Goal: Navigation & Orientation: Find specific page/section

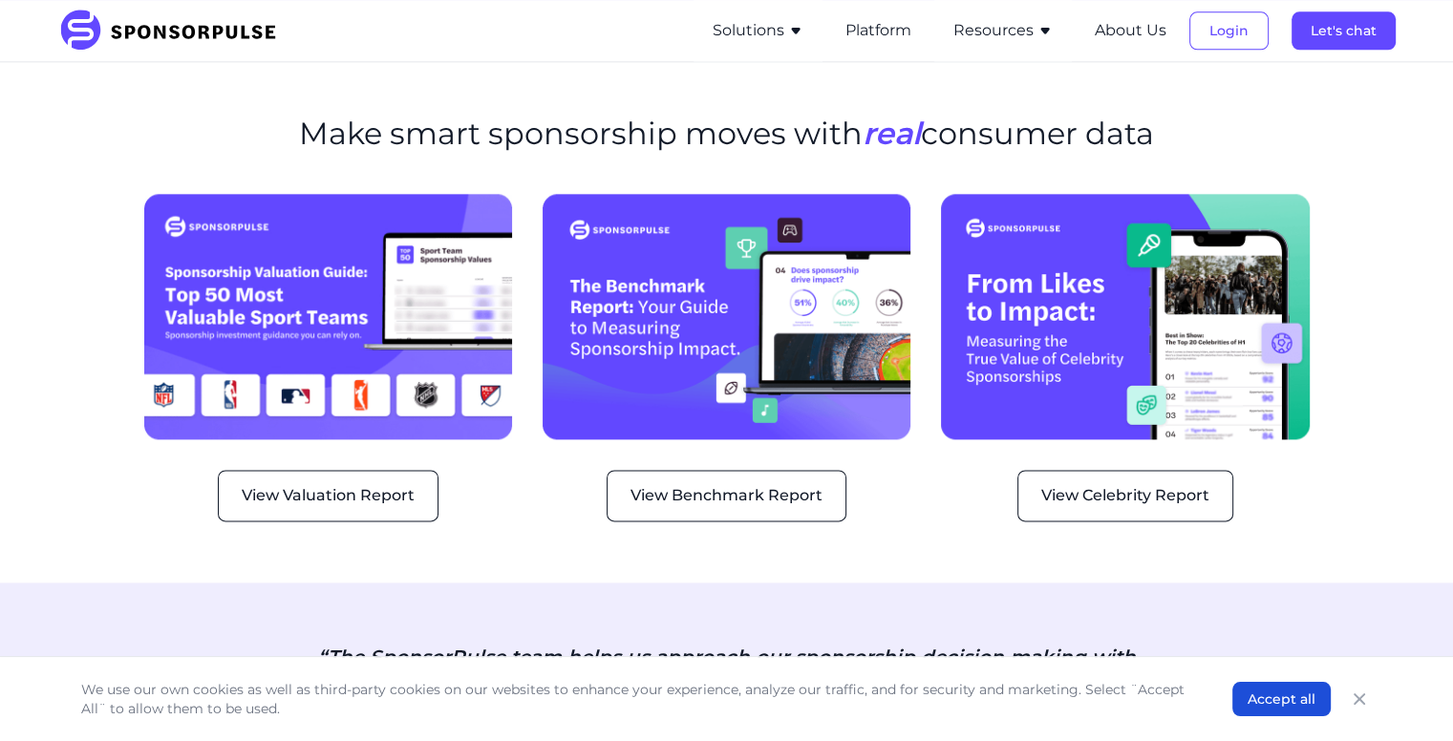
scroll to position [2417, 0]
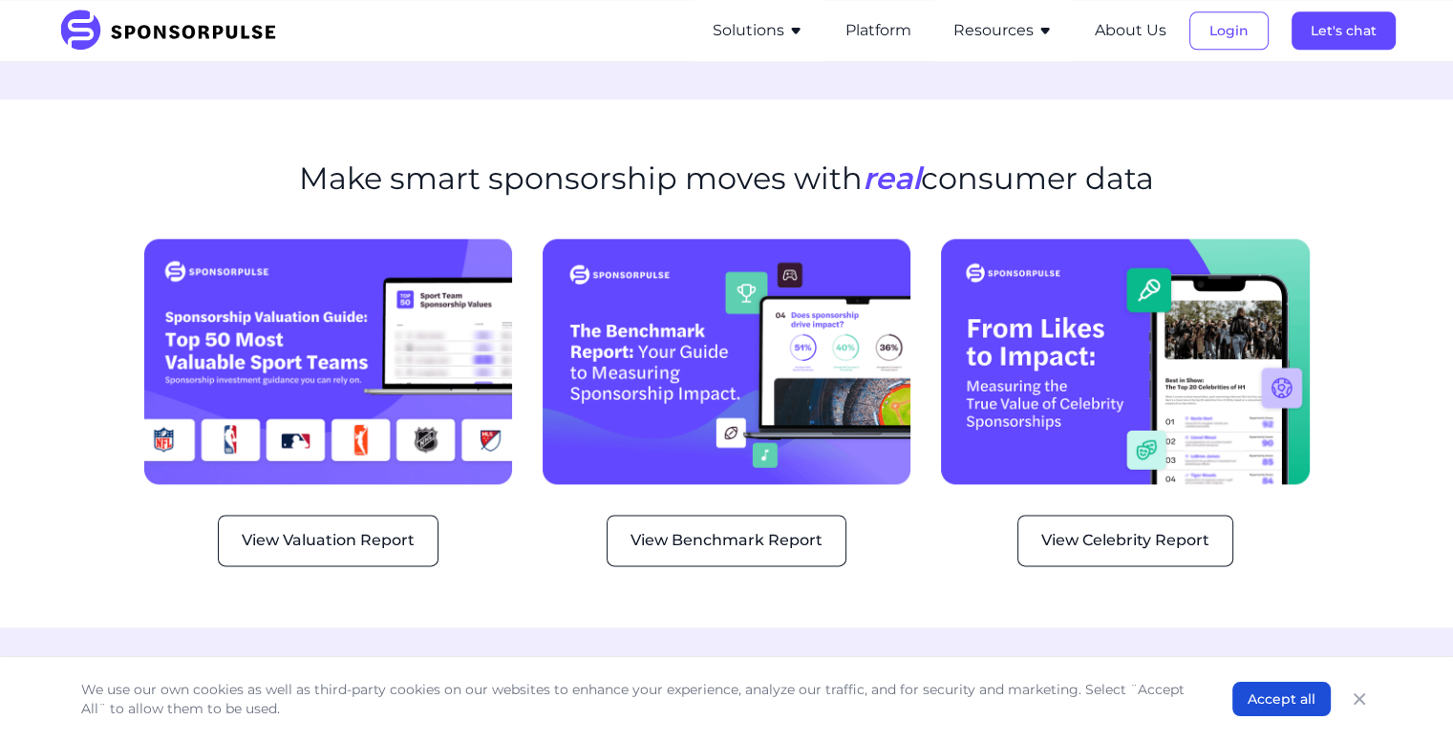
click at [554, 484] on section "Make smart sponsorship moves with real consumer data View Valuation Report View…" at bounding box center [726, 363] width 1453 height 528
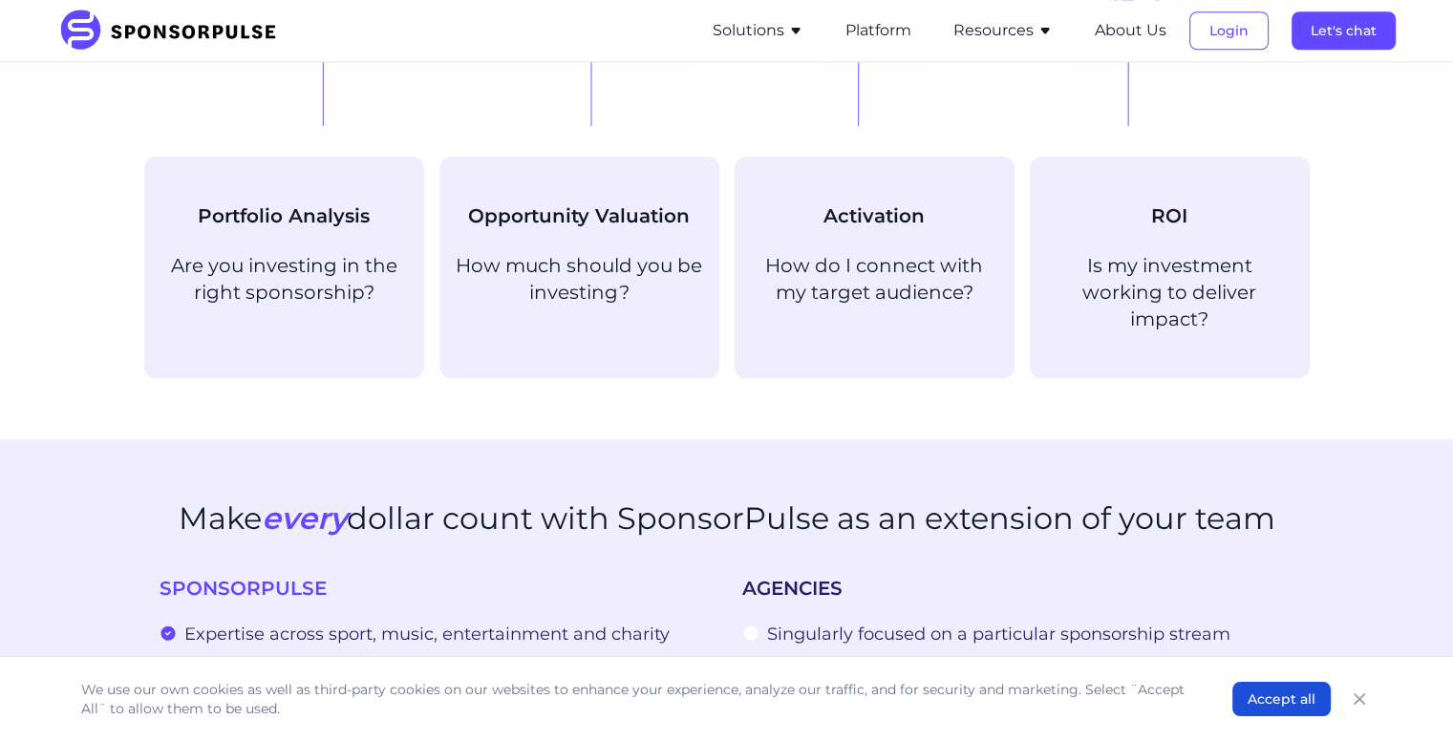
scroll to position [0, 0]
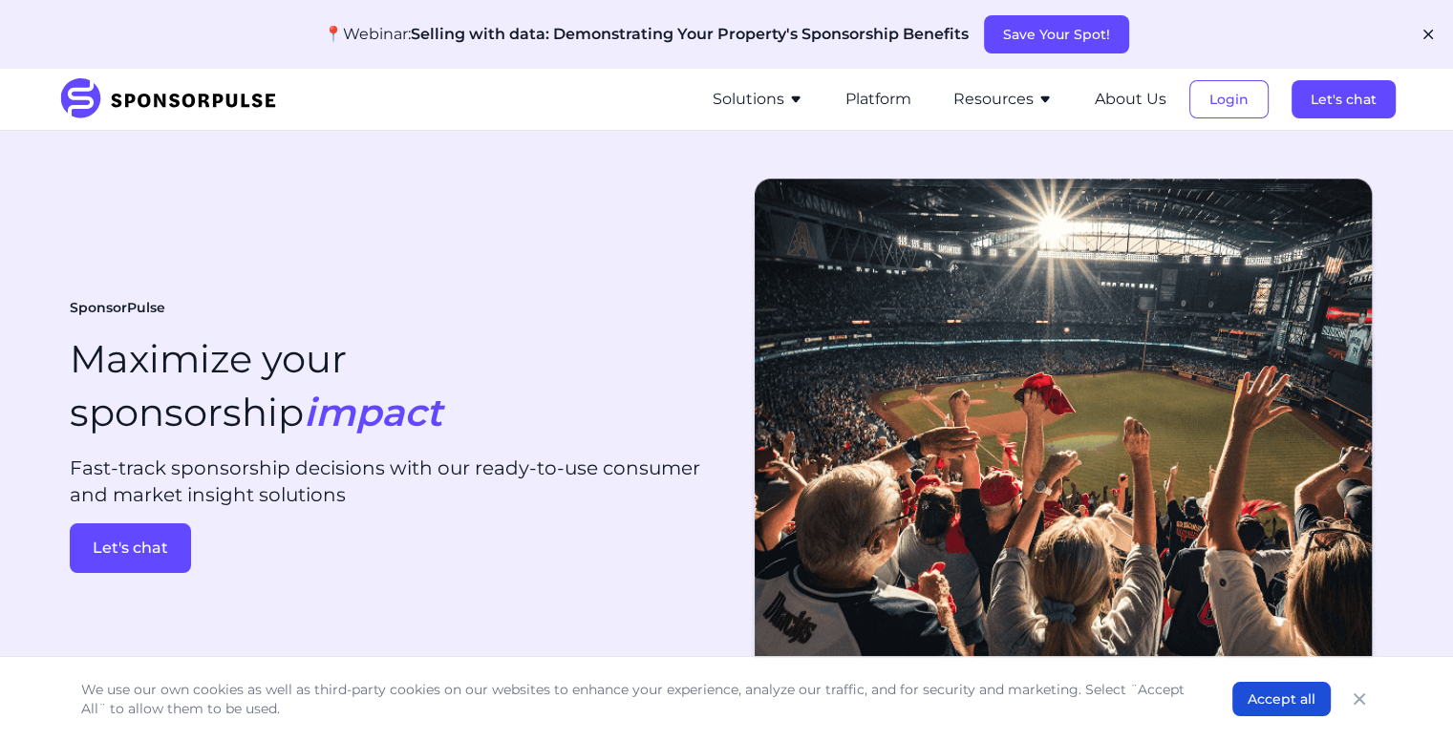
click at [1426, 35] on icon "button" at bounding box center [1427, 34] width 19 height 19
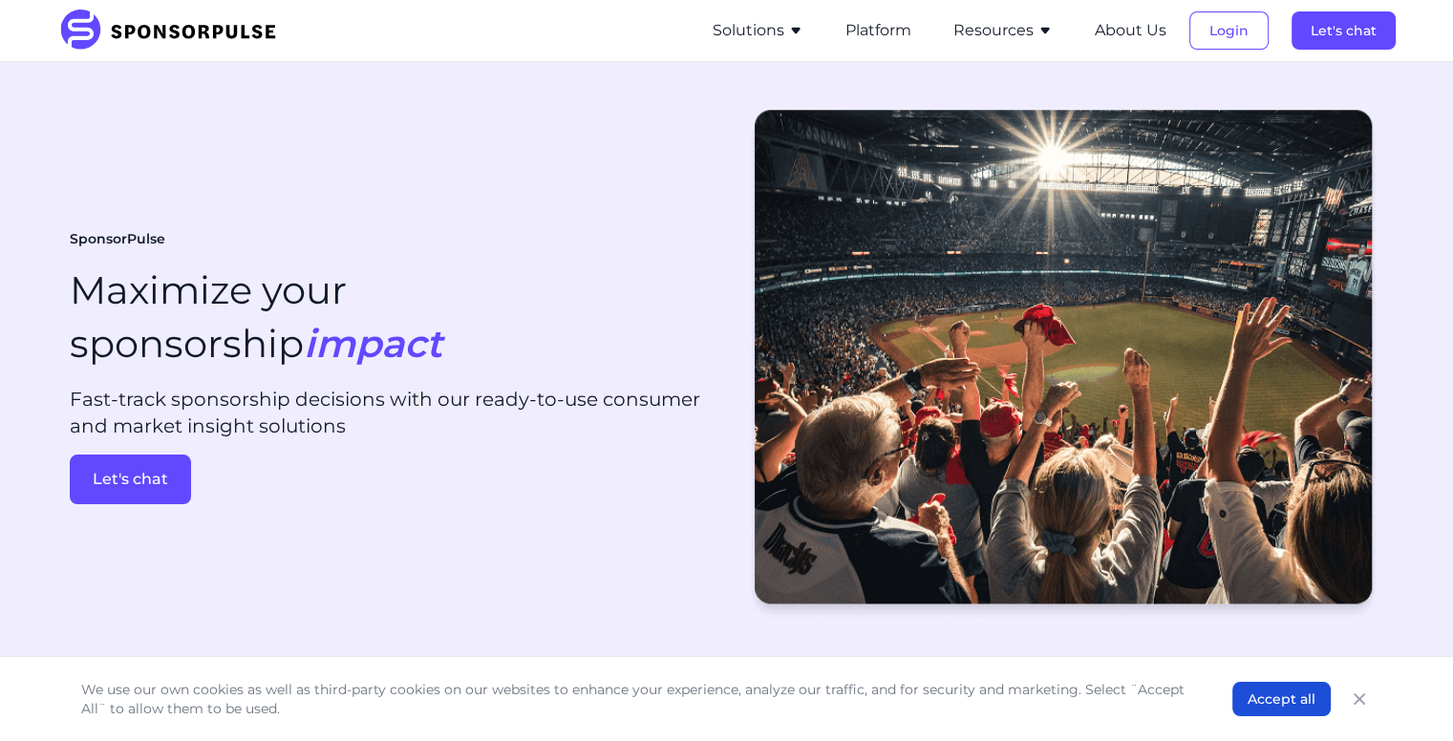
click at [834, 37] on ul "Solutions For Brands Overview Discover data-driven sponsorship insights and sol…" at bounding box center [1044, 30] width 702 height 61
click at [812, 37] on li "Solutions For Brands Overview Discover data-driven sponsorship insights and sol…" at bounding box center [757, 30] width 129 height 61
click at [785, 35] on button "Solutions" at bounding box center [757, 30] width 91 height 23
click at [925, 671] on div "We use our own cookies as well as third-party cookies on our websites to enhanc…" at bounding box center [726, 699] width 1337 height 84
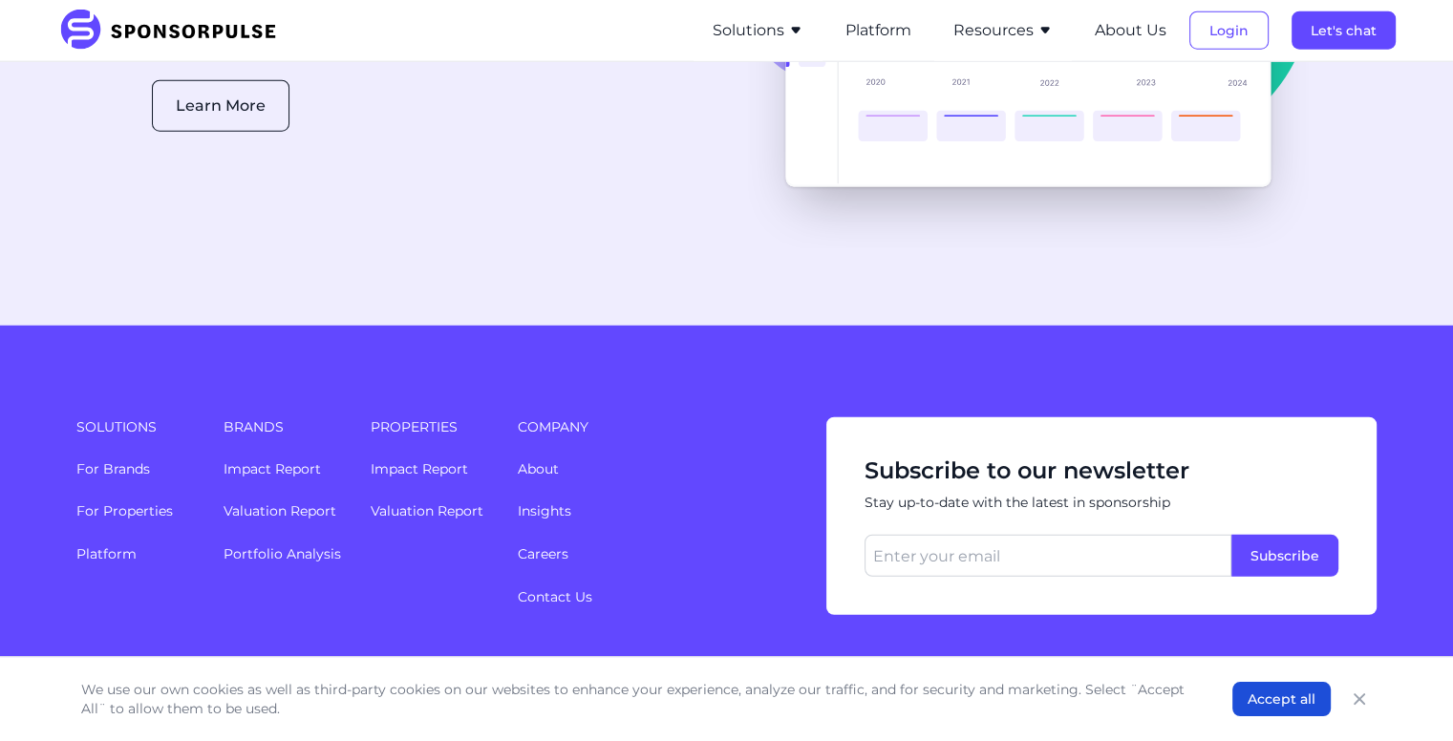
scroll to position [4971, 0]
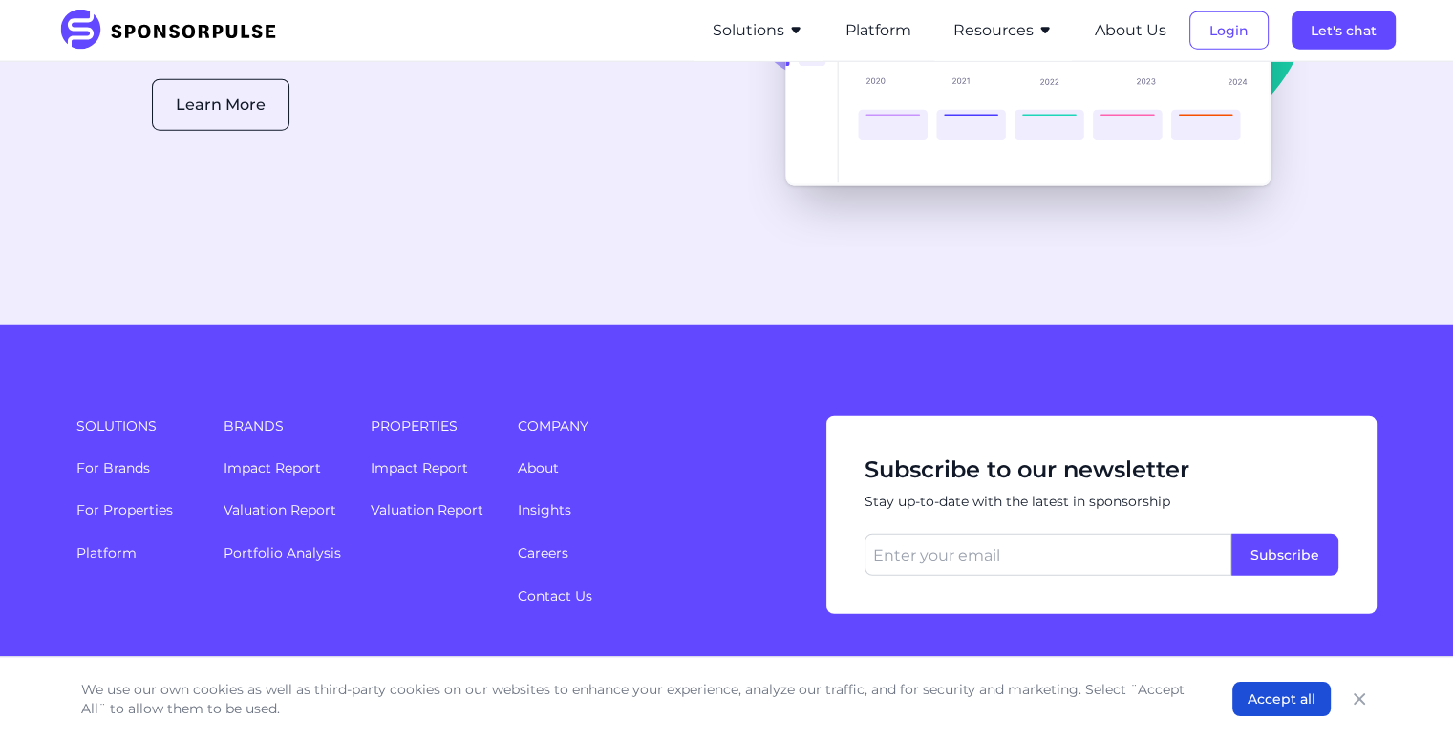
click at [470, 574] on div "Solutions For Brands For Properties Platform Brands Impact Report Valuation Rep…" at bounding box center [726, 516] width 1453 height 382
click at [552, 544] on link "Careers" at bounding box center [543, 552] width 51 height 17
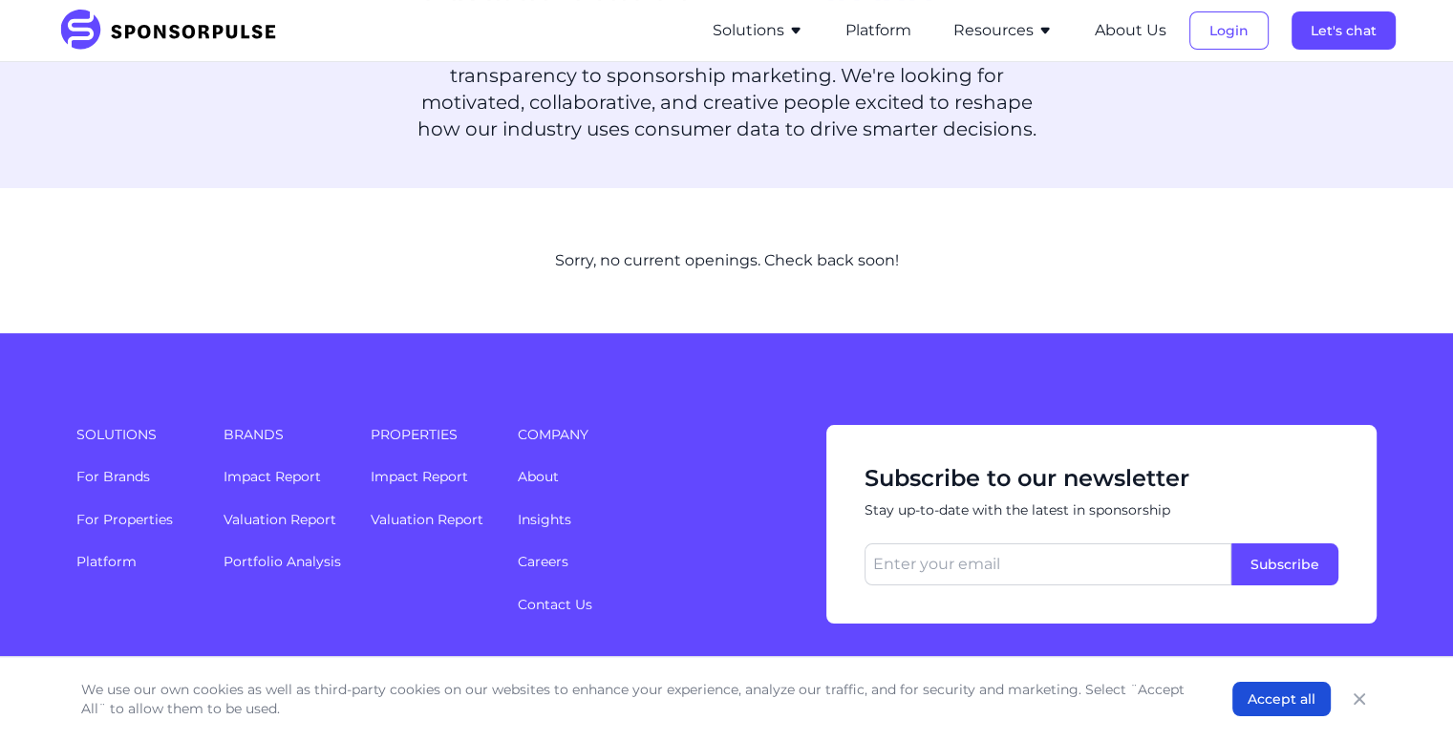
scroll to position [239, 0]
